Goal: Navigation & Orientation: Find specific page/section

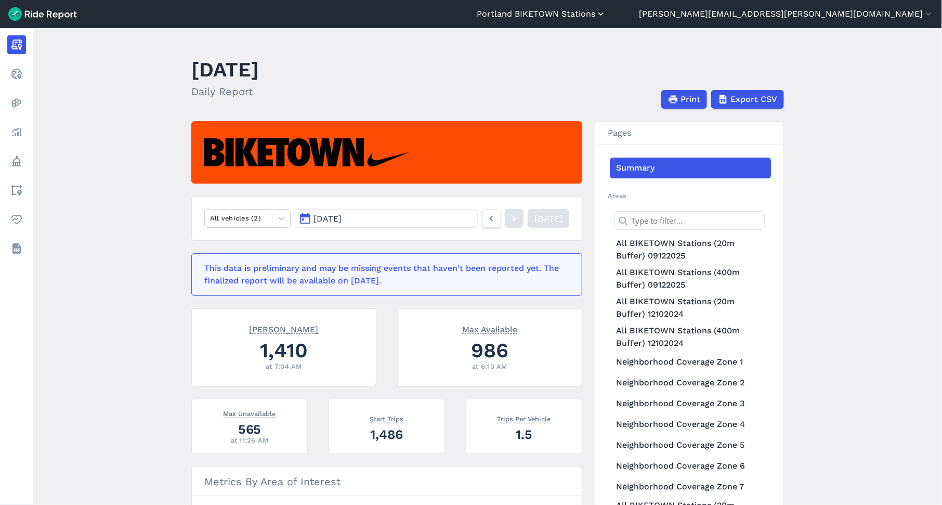
click at [606, 14] on icon "button" at bounding box center [601, 14] width 10 height 10
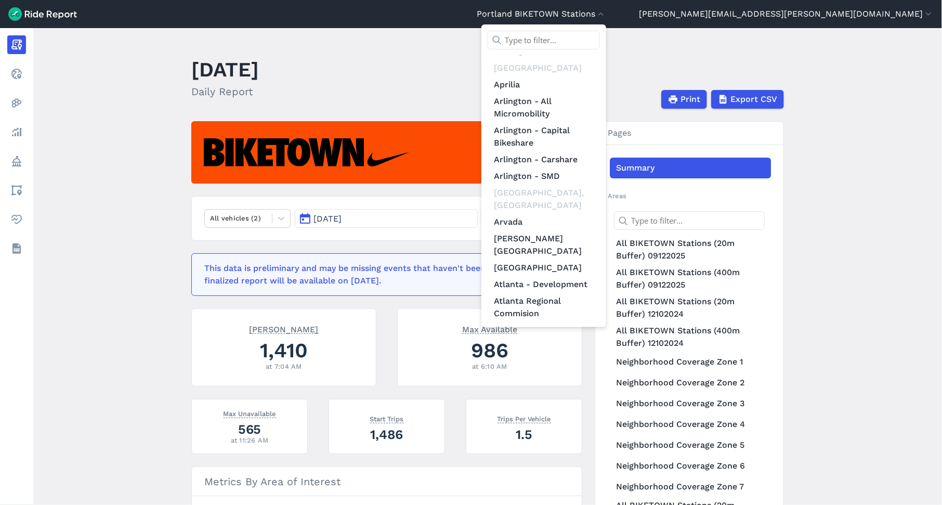
scroll to position [199, 0]
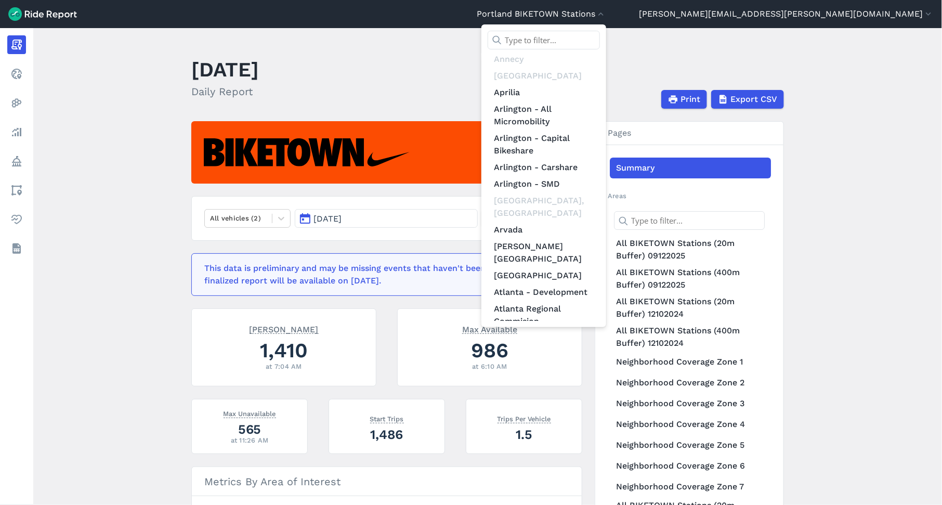
click at [572, 76] on div at bounding box center [471, 252] width 942 height 505
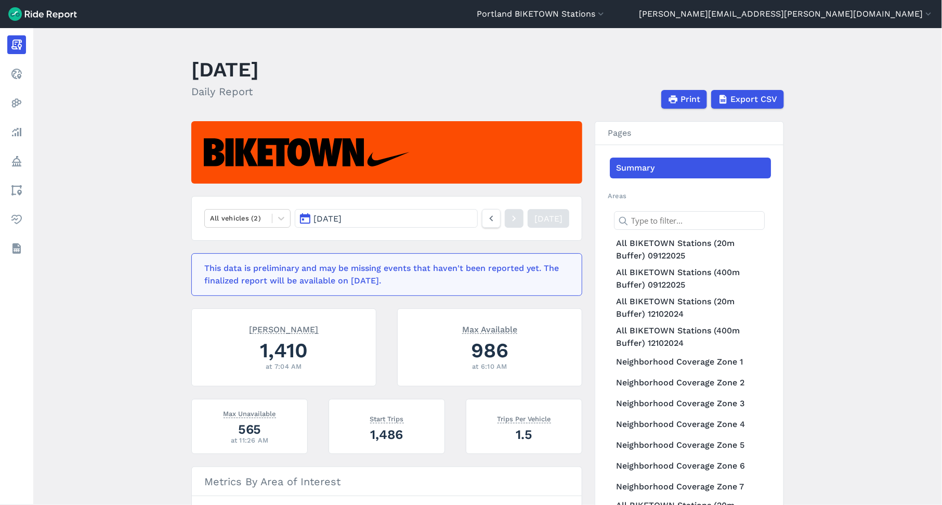
scroll to position [1, 0]
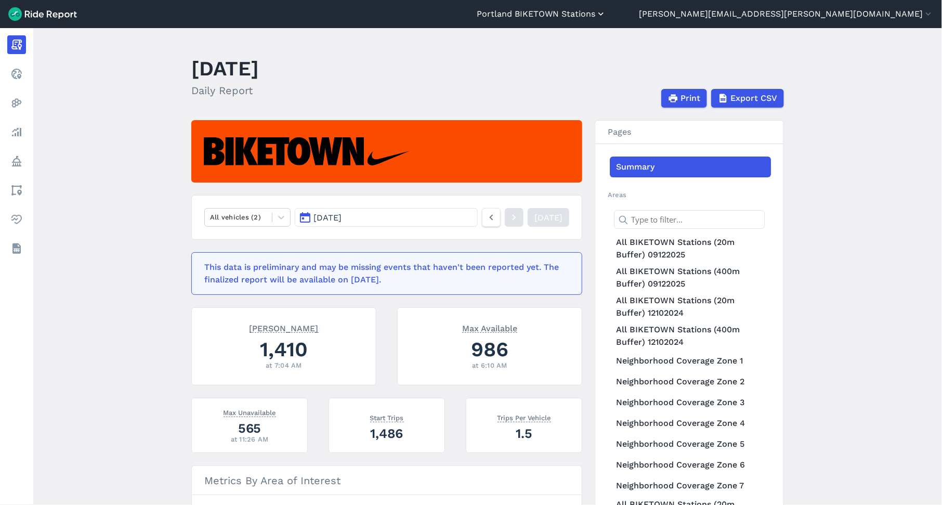
click at [606, 18] on icon "button" at bounding box center [601, 14] width 10 height 10
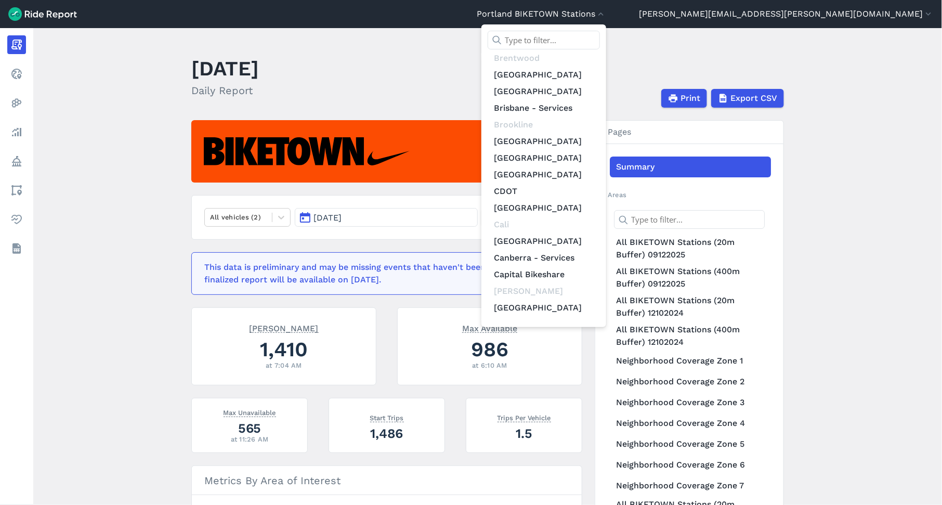
scroll to position [1111, 0]
click at [600, 316] on link "Charlotte" at bounding box center [544, 324] width 112 height 17
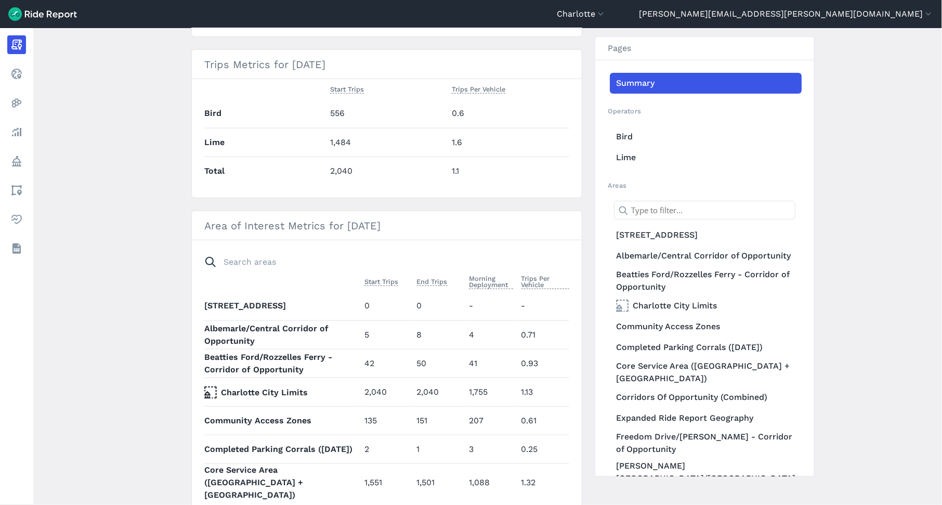
scroll to position [1, 0]
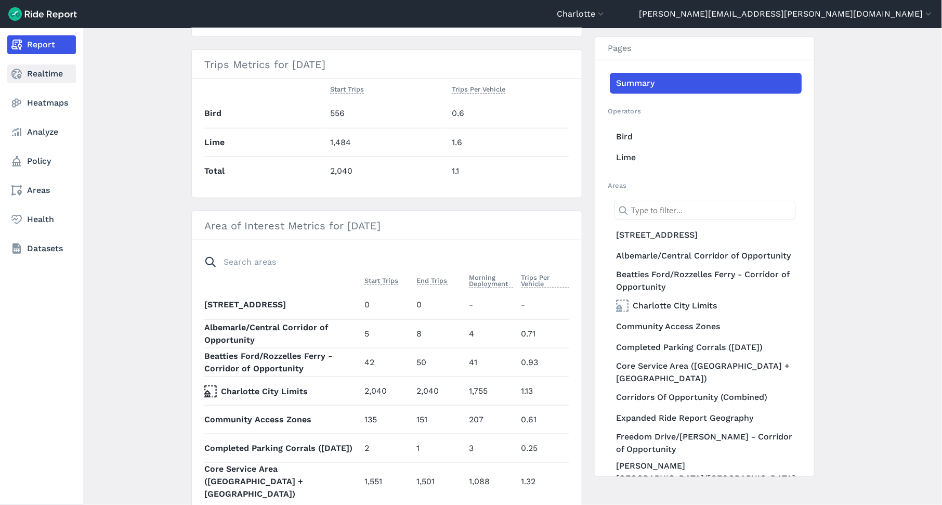
click at [20, 75] on use at bounding box center [16, 74] width 10 height 10
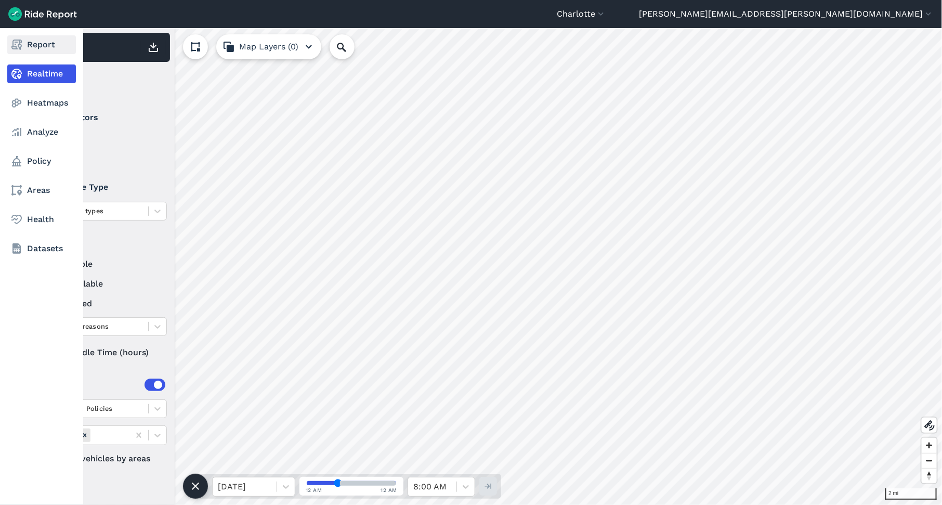
click at [10, 40] on icon at bounding box center [16, 44] width 12 height 12
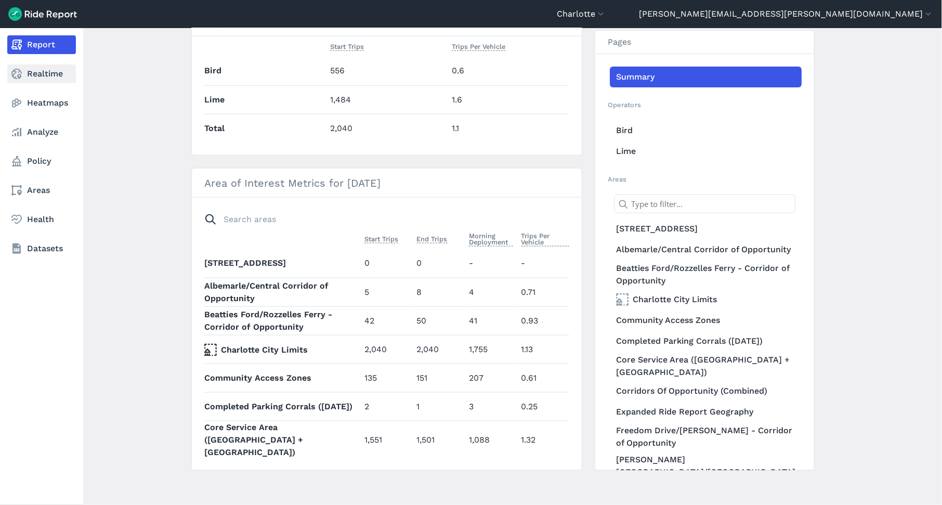
click at [41, 74] on link "Realtime" at bounding box center [41, 73] width 69 height 19
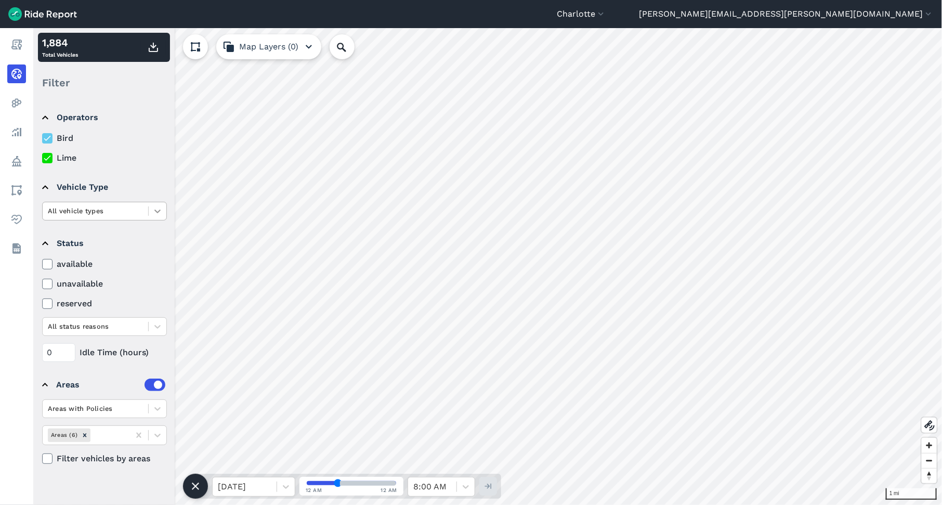
click at [160, 214] on icon at bounding box center [157, 211] width 10 height 10
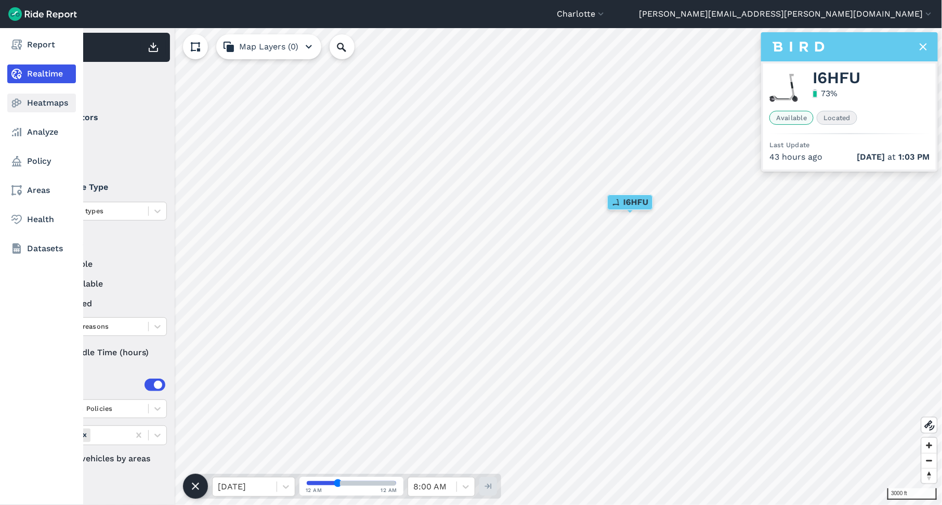
click at [31, 103] on link "Heatmaps" at bounding box center [41, 103] width 69 height 19
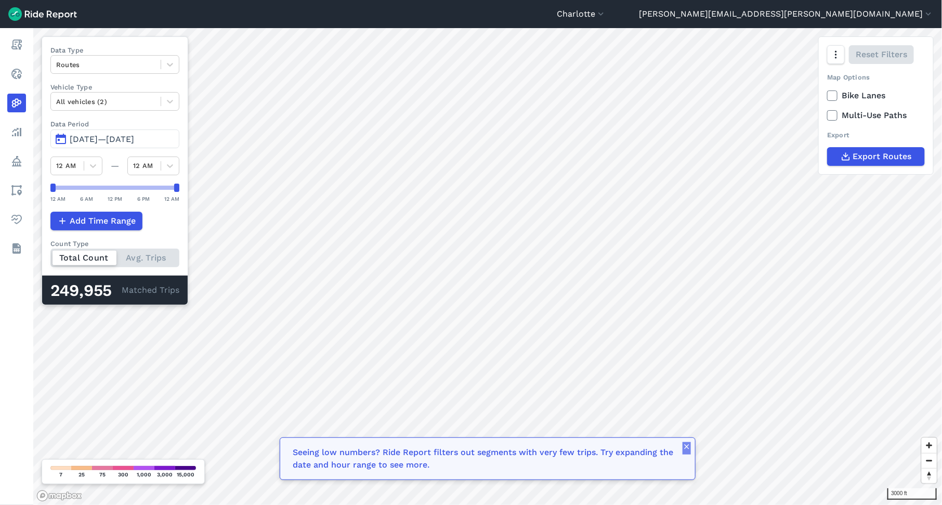
click at [690, 448] on icon "button" at bounding box center [687, 447] width 8 height 8
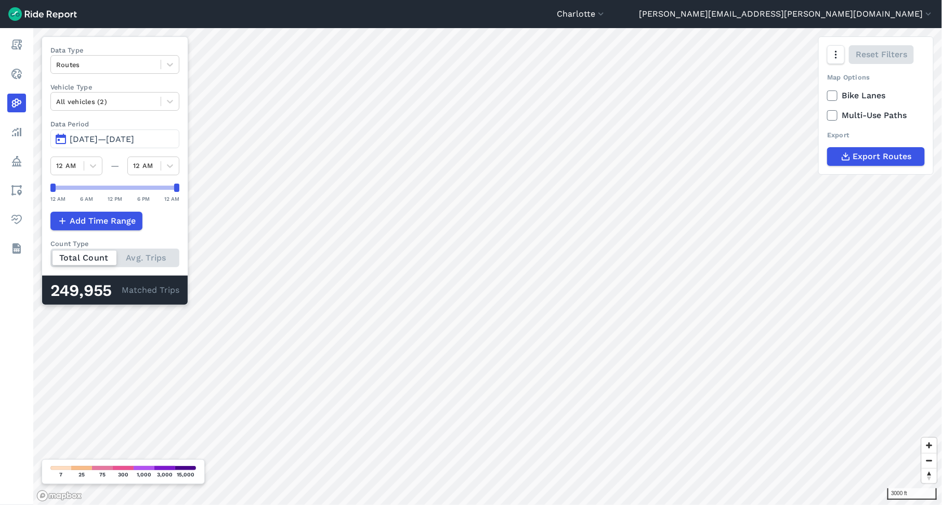
click at [835, 95] on icon at bounding box center [832, 95] width 9 height 10
click at [827, 95] on input "Bike Lanes" at bounding box center [827, 92] width 0 height 7
click at [835, 95] on icon at bounding box center [832, 95] width 9 height 10
click at [827, 95] on input "Bike Lanes" at bounding box center [827, 92] width 0 height 7
click at [834, 117] on icon at bounding box center [832, 115] width 9 height 10
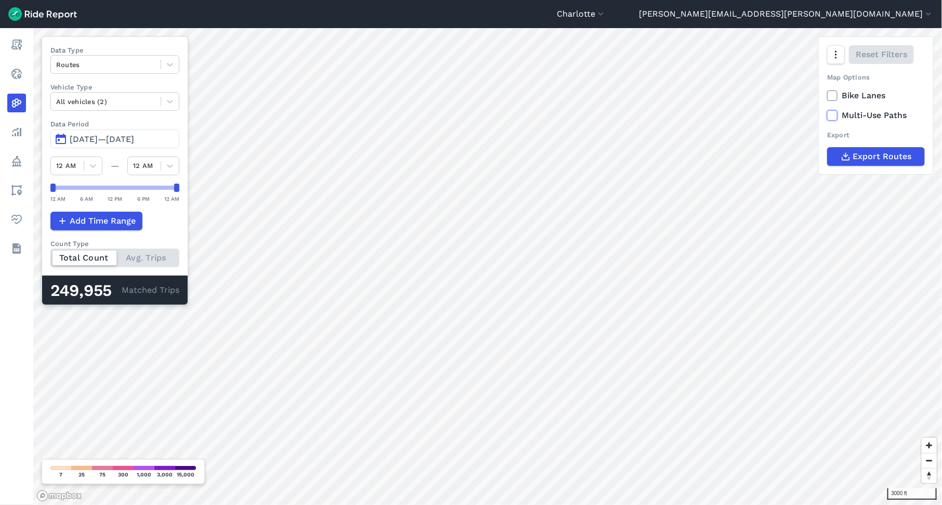
click at [827, 116] on input "Multi-Use Paths" at bounding box center [827, 112] width 0 height 7
click at [834, 117] on icon at bounding box center [832, 115] width 9 height 10
click at [827, 116] on input "Multi-Use Paths" at bounding box center [827, 112] width 0 height 7
click at [175, 100] on icon at bounding box center [170, 101] width 10 height 10
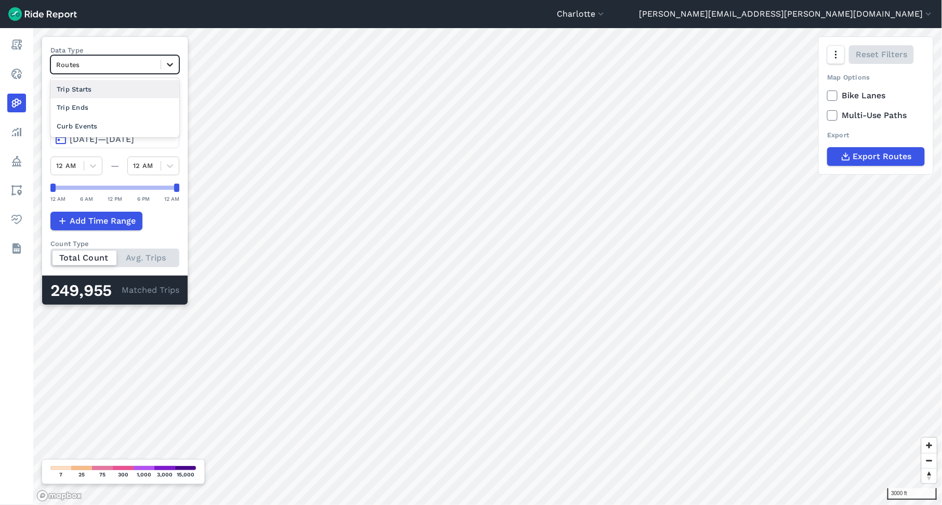
click at [175, 65] on icon at bounding box center [170, 64] width 10 height 10
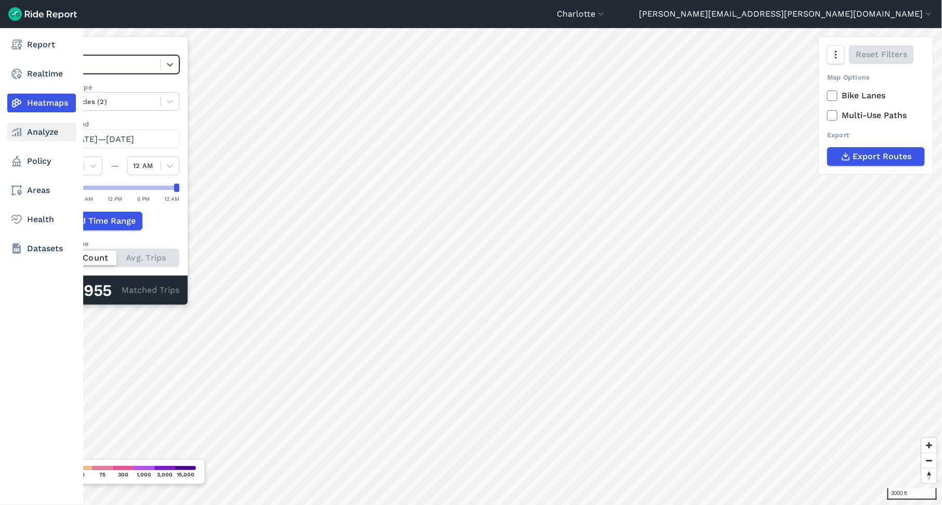
click at [32, 129] on link "Analyze" at bounding box center [41, 132] width 69 height 19
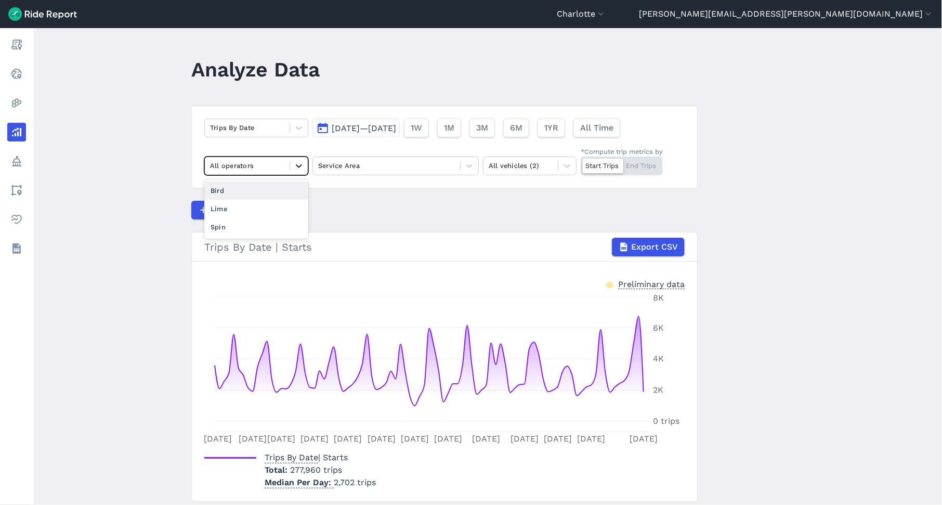
click at [295, 162] on icon at bounding box center [299, 166] width 10 height 10
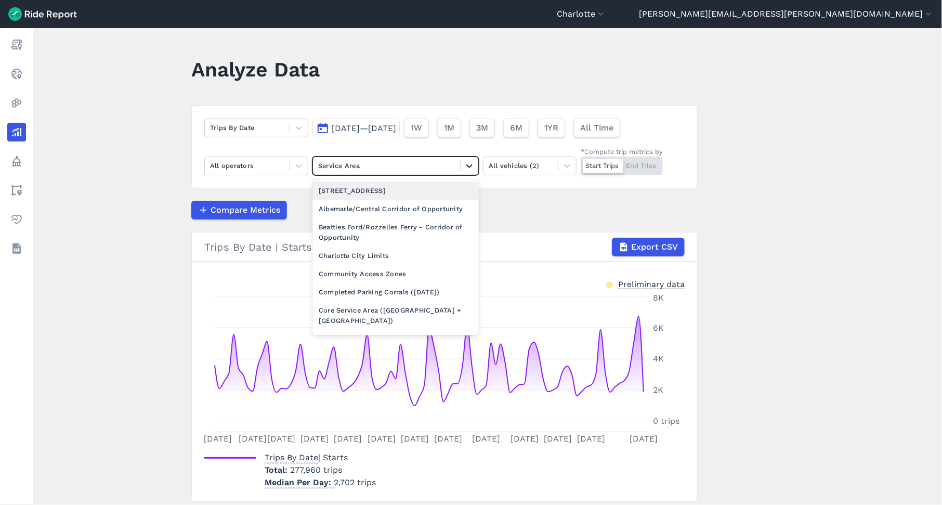
click at [471, 164] on icon at bounding box center [469, 166] width 6 height 4
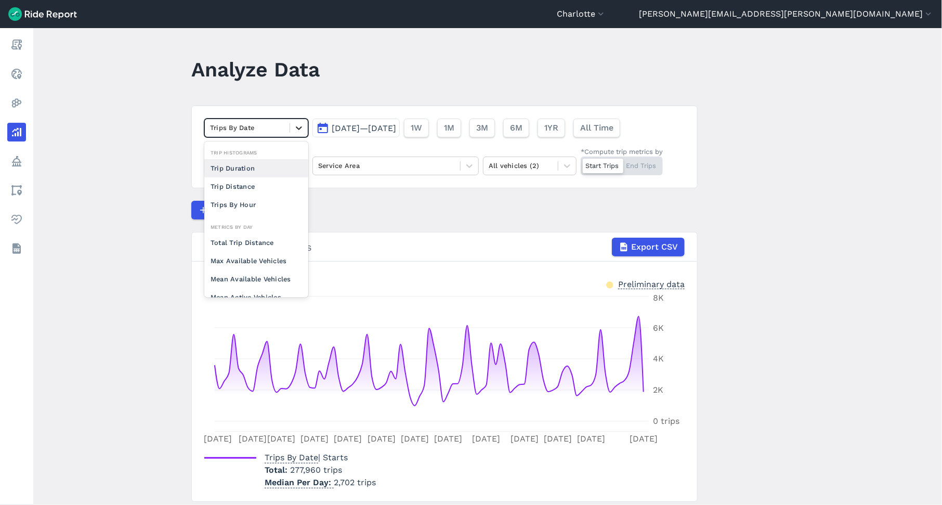
click at [297, 128] on icon at bounding box center [299, 128] width 10 height 10
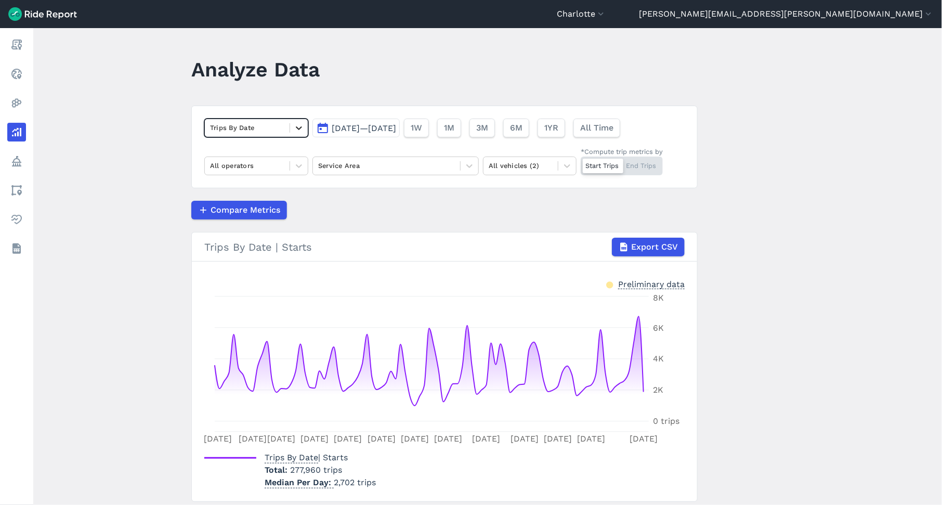
click at [297, 128] on icon at bounding box center [299, 128] width 10 height 10
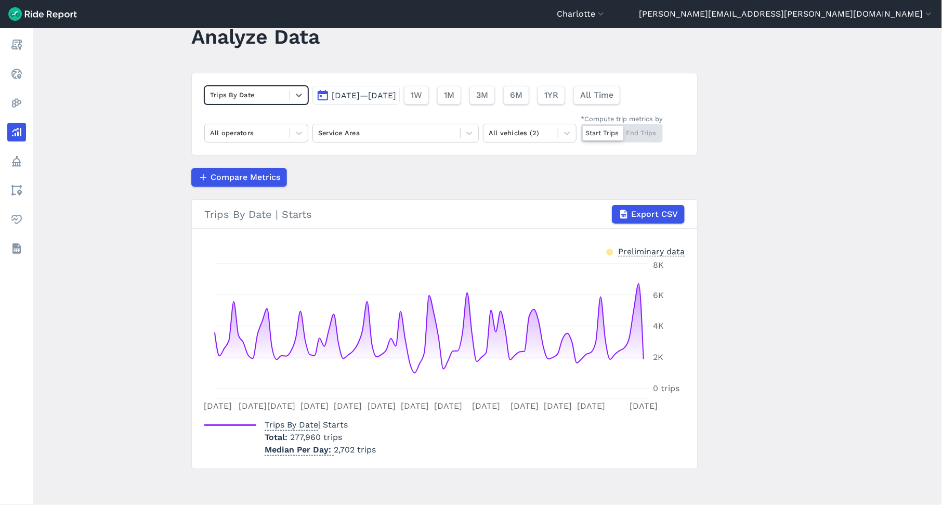
scroll to position [23, 0]
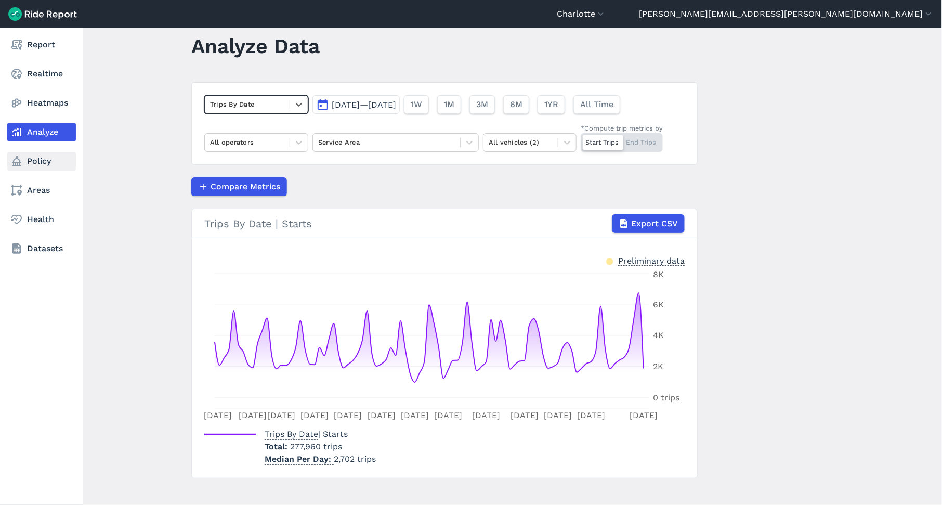
click at [19, 158] on icon at bounding box center [16, 161] width 12 height 12
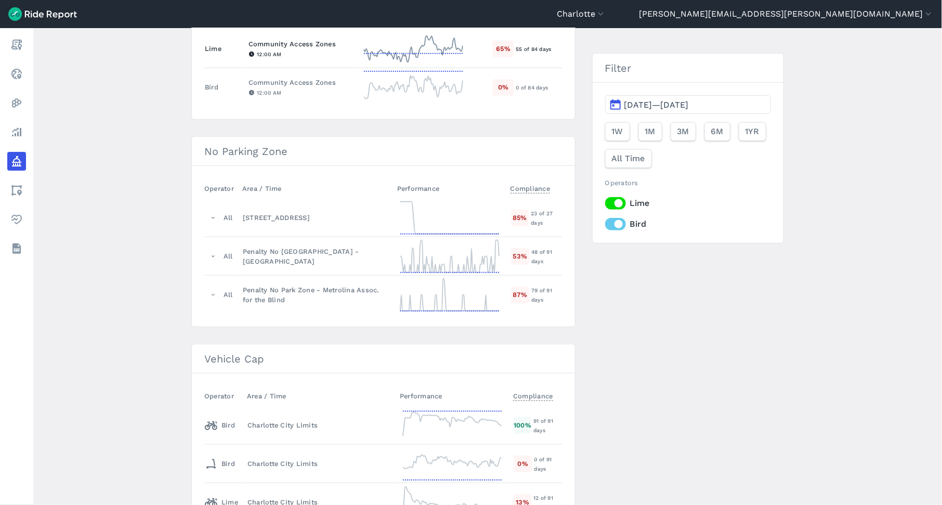
scroll to position [166, 0]
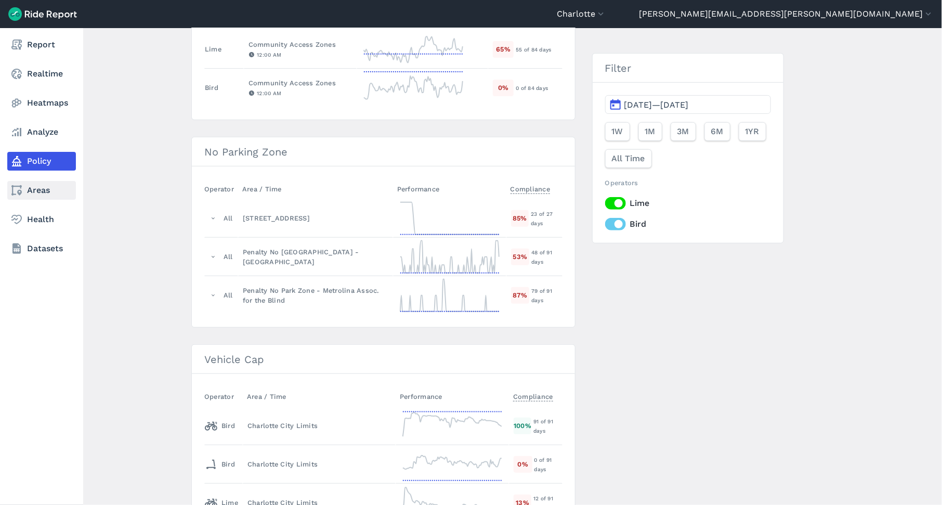
click at [42, 192] on link "Areas" at bounding box center [41, 190] width 69 height 19
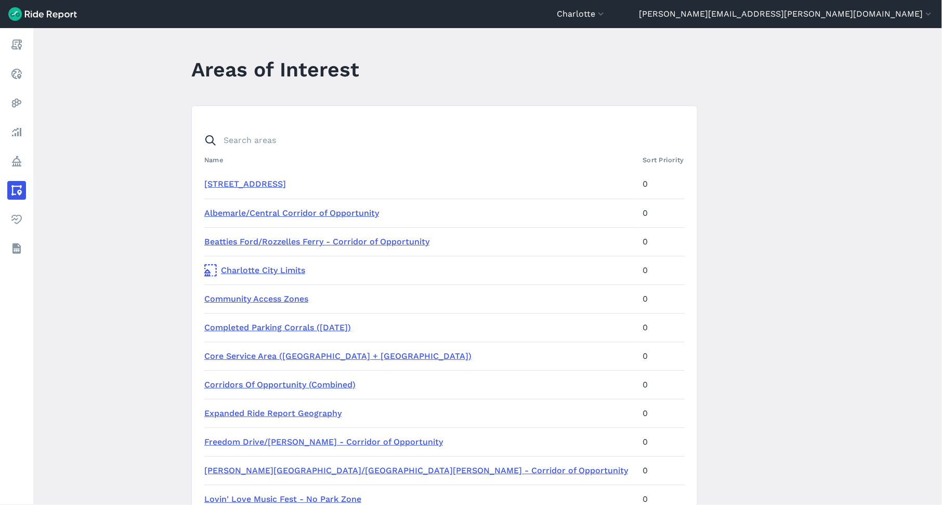
click at [286, 185] on link "[STREET_ADDRESS]" at bounding box center [245, 184] width 82 height 10
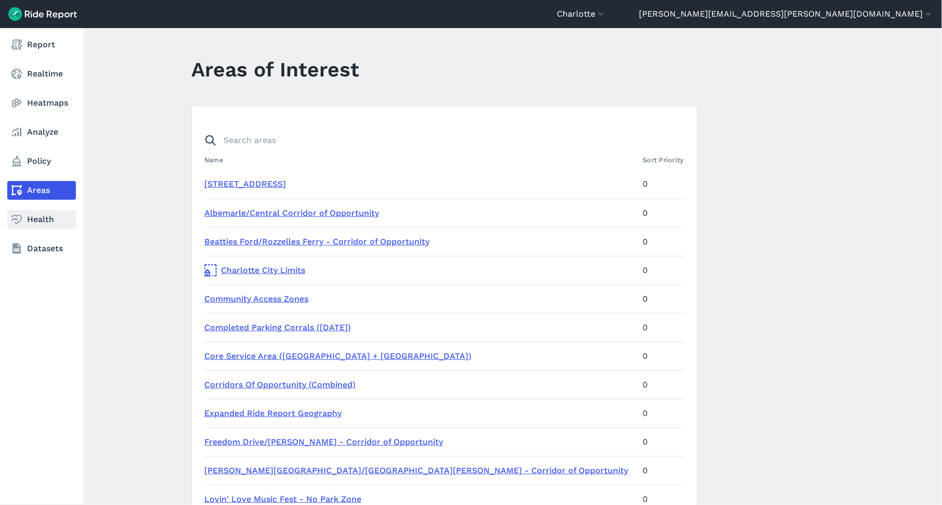
click at [40, 220] on link "Health" at bounding box center [41, 219] width 69 height 19
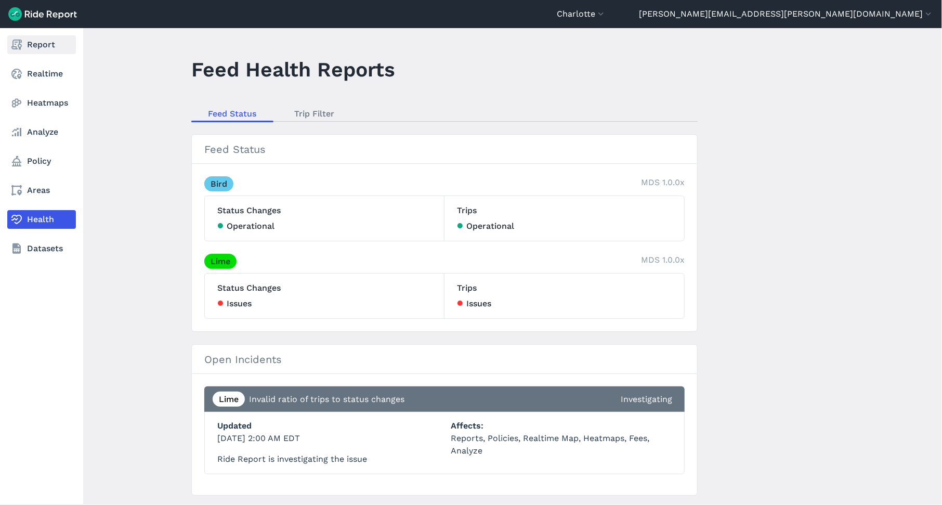
click at [50, 41] on link "Report" at bounding box center [41, 44] width 69 height 19
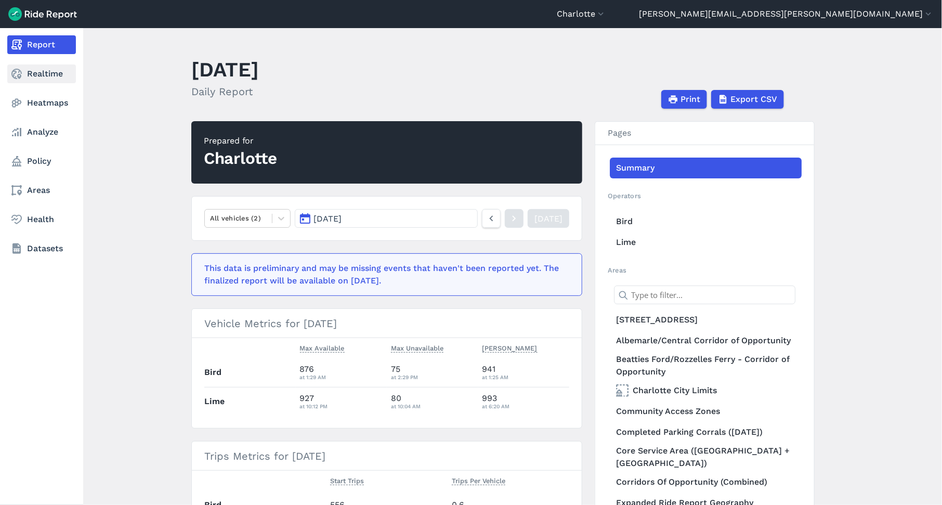
click at [46, 73] on link "Realtime" at bounding box center [41, 73] width 69 height 19
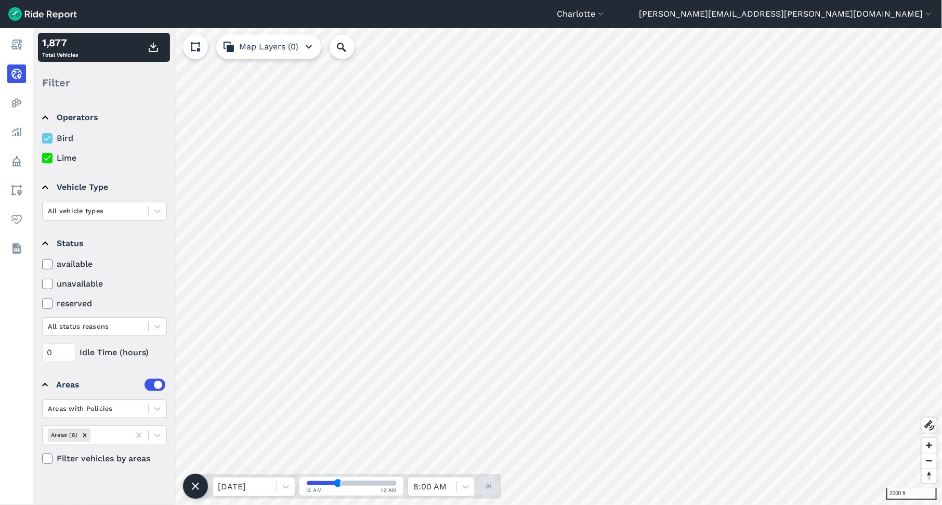
click at [310, 44] on icon "button" at bounding box center [309, 47] width 12 height 12
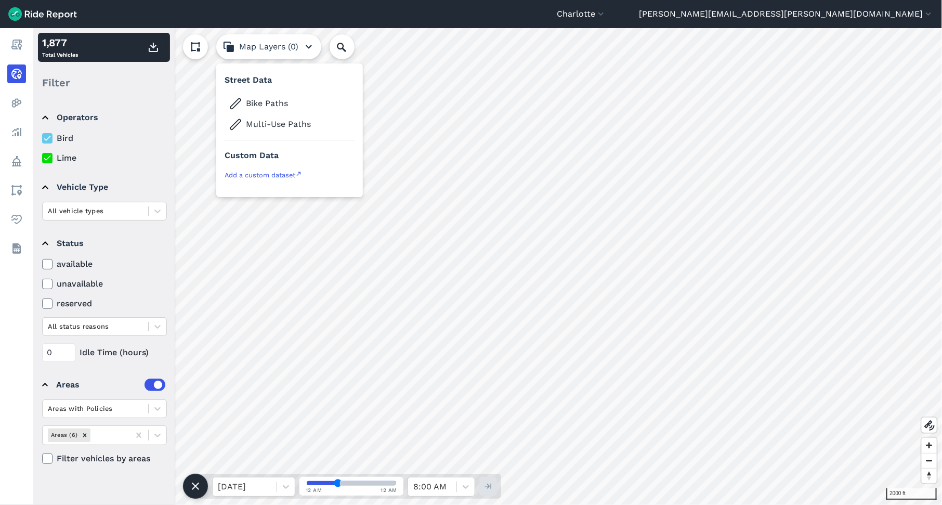
click at [310, 44] on icon "button" at bounding box center [309, 47] width 12 height 12
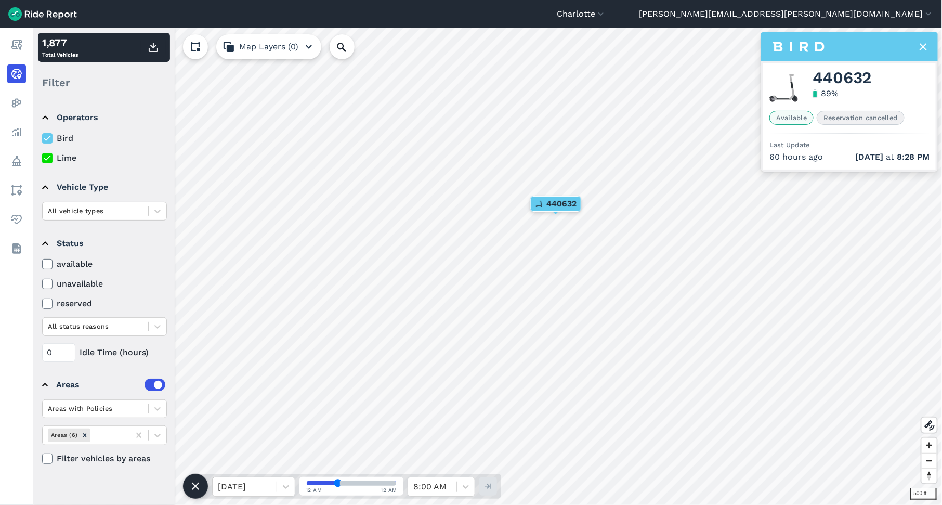
click at [918, 46] on icon at bounding box center [923, 47] width 12 height 12
